Goal: Check status: Check status

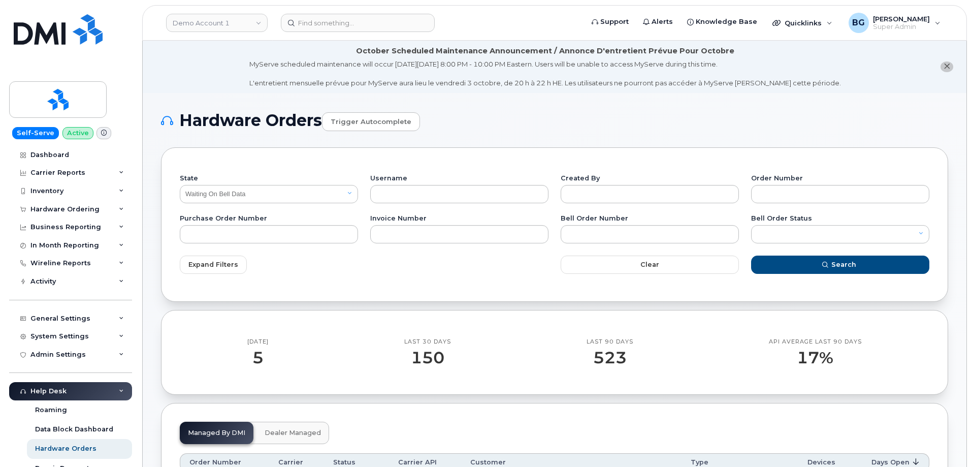
select select "Waiting On Bell Data"
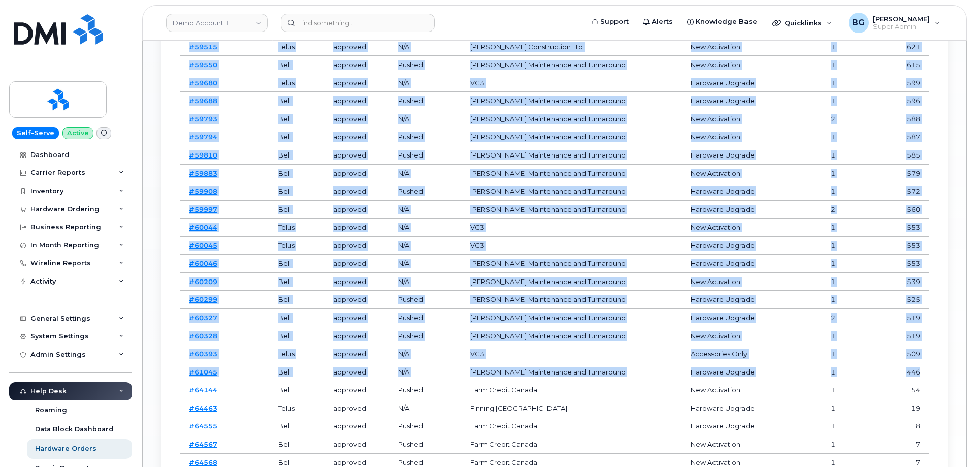
scroll to position [1156, 0]
click at [248, 80] on td "#59680" at bounding box center [224, 83] width 89 height 18
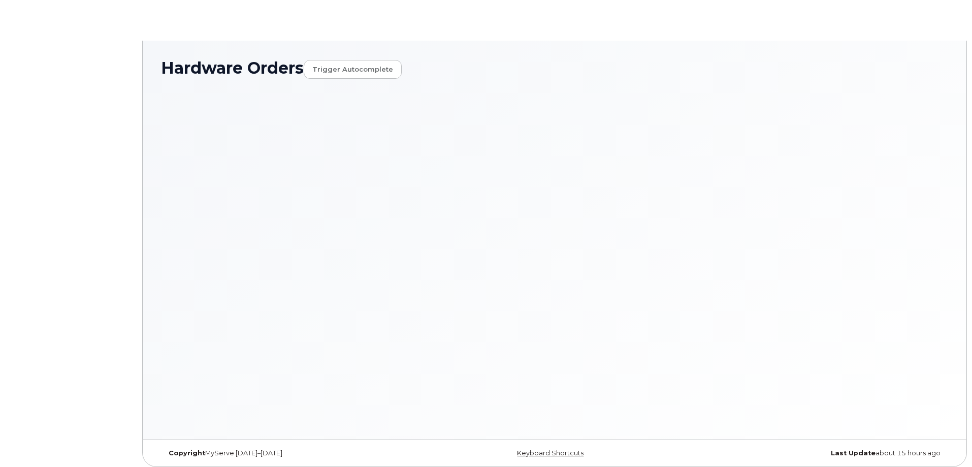
select select "Waiting for Dealer"
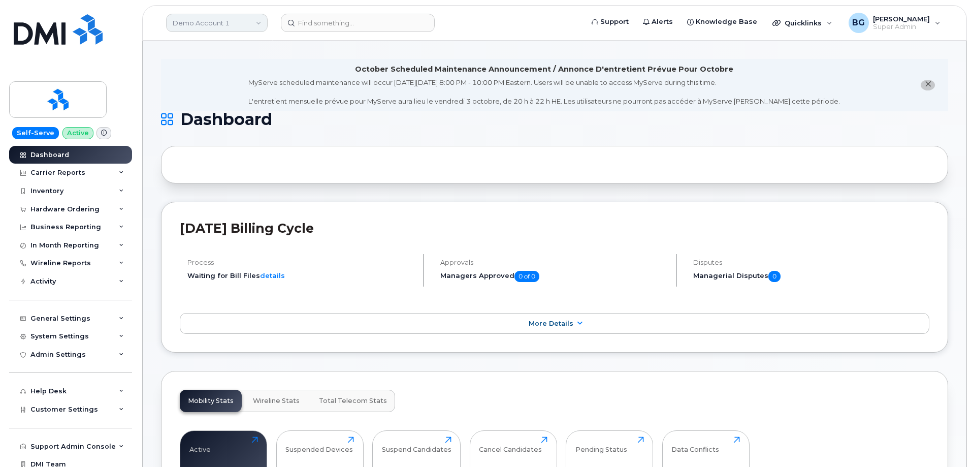
click at [195, 23] on link "Demo Account 1" at bounding box center [217, 23] width 102 height 18
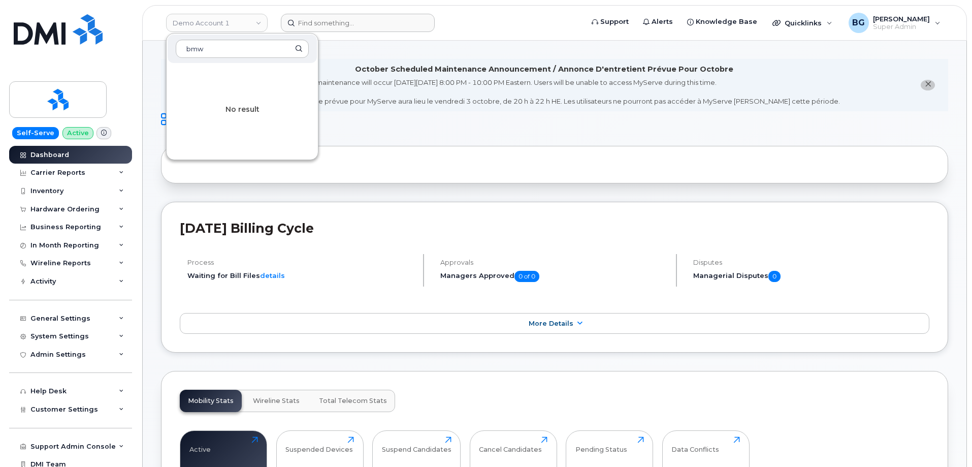
type input "bmw"
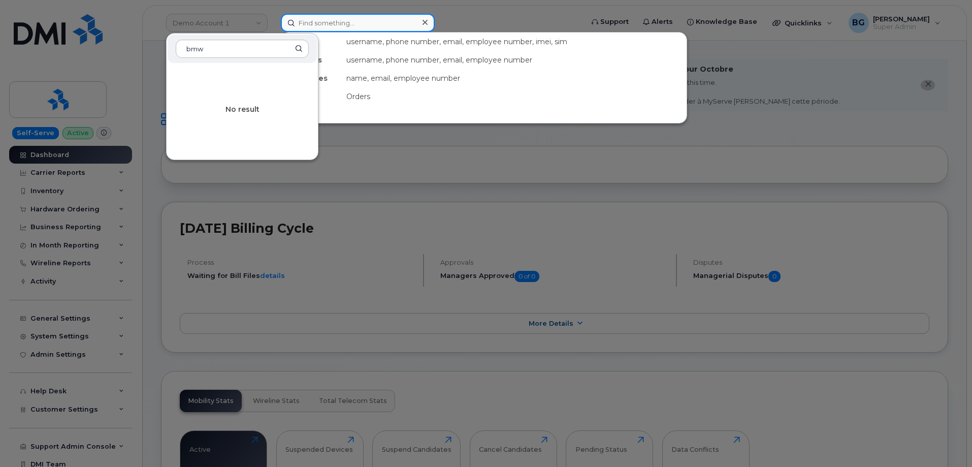
click at [341, 21] on input at bounding box center [358, 23] width 154 height 18
